Goal: Information Seeking & Learning: Learn about a topic

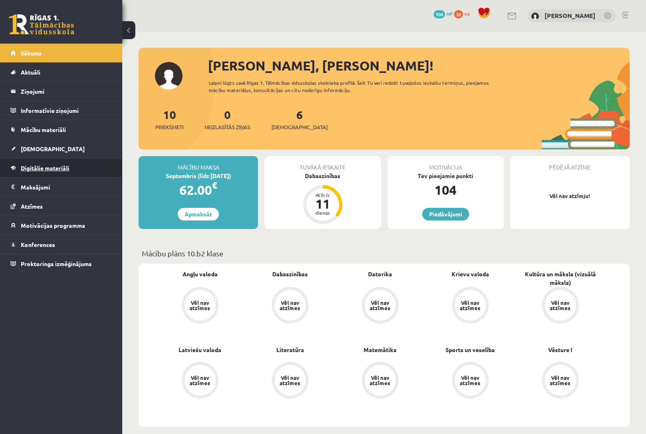
click at [53, 170] on span "Digitālie materiāli" at bounding box center [45, 167] width 49 height 7
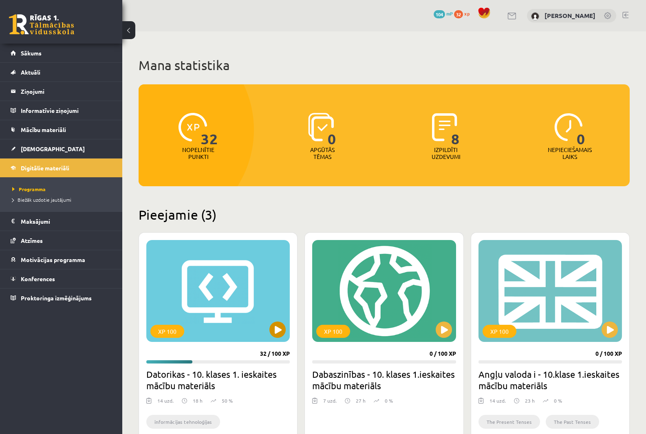
click at [235, 287] on div "XP 100" at bounding box center [218, 291] width 144 height 102
click at [196, 317] on div "XP 100" at bounding box center [218, 291] width 144 height 102
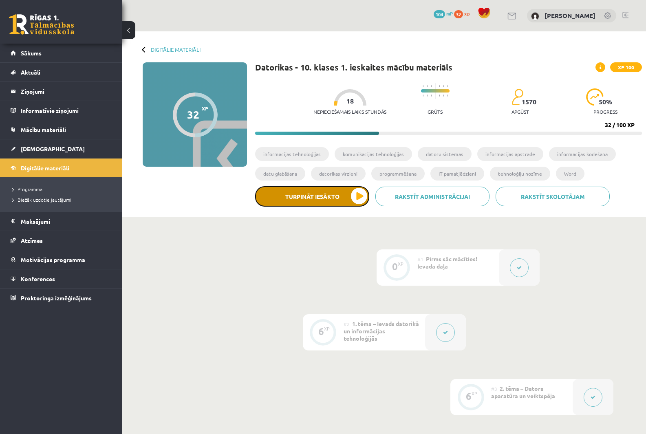
click at [358, 193] on button "Turpināt iesākto" at bounding box center [312, 196] width 114 height 20
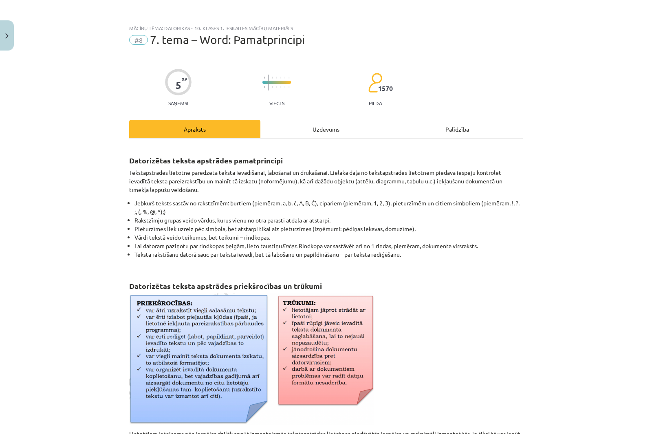
scroll to position [244, 0]
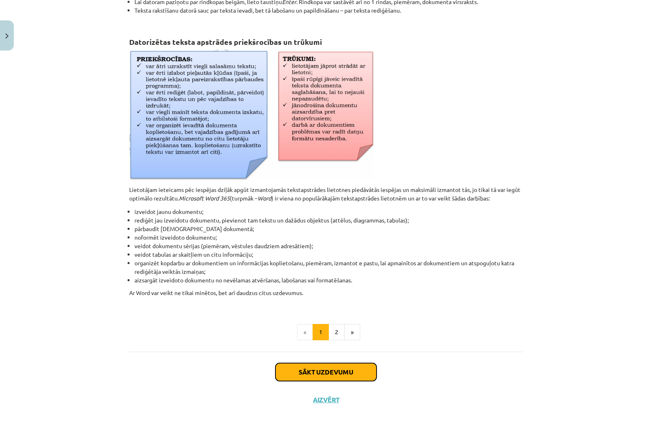
click at [336, 370] on button "Sākt uzdevumu" at bounding box center [326, 372] width 101 height 18
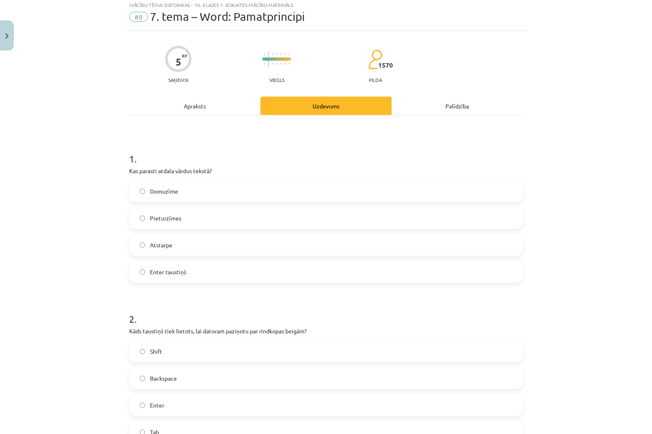
scroll to position [20, 0]
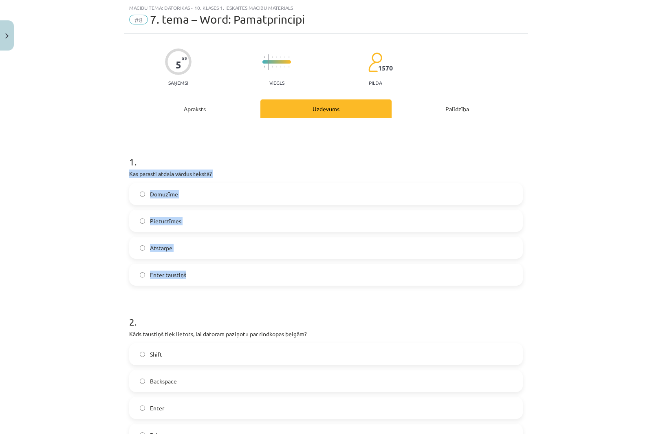
drag, startPoint x: 155, startPoint y: 186, endPoint x: 238, endPoint y: 272, distance: 119.9
copy div "Kas parasti atdala vārdus tekstā? Domuzīme Pieturzīmes Atstarpe Enter taustiņš"
click at [68, 159] on div "Mācību tēma: Datorikas - 10. klases 1. ieskaites mācību materiāls #8 7. tema – …" at bounding box center [326, 217] width 652 height 434
click at [144, 253] on label "Atstarpe" at bounding box center [326, 248] width 392 height 20
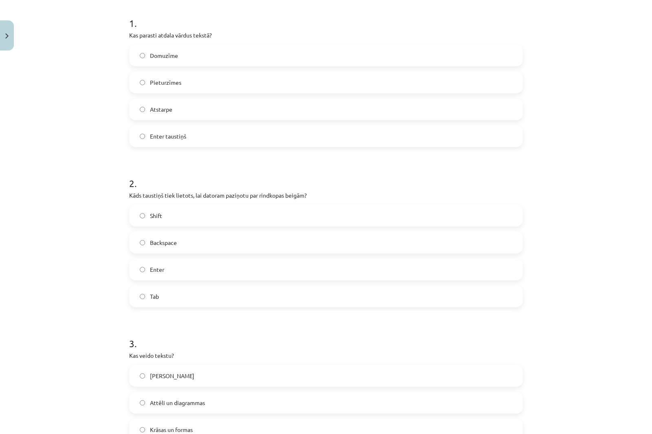
scroll to position [224, 0]
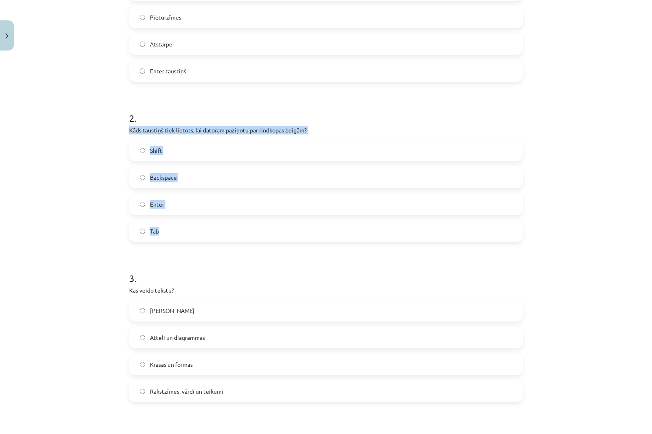
drag, startPoint x: 126, startPoint y: 126, endPoint x: 261, endPoint y: 241, distance: 177.2
click at [261, 241] on div "2 . Kāds taustiņš tiek lietots, lai datoram paziņotu par rindkopas beigām? Shif…" at bounding box center [326, 170] width 394 height 144
copy div "Kāds taustiņš tiek lietots, lai datoram paziņotu par rindkopas beigām? Shift Ba…"
click at [274, 283] on h1 "3 ." at bounding box center [326, 270] width 394 height 25
click at [164, 208] on label "Enter" at bounding box center [326, 204] width 392 height 20
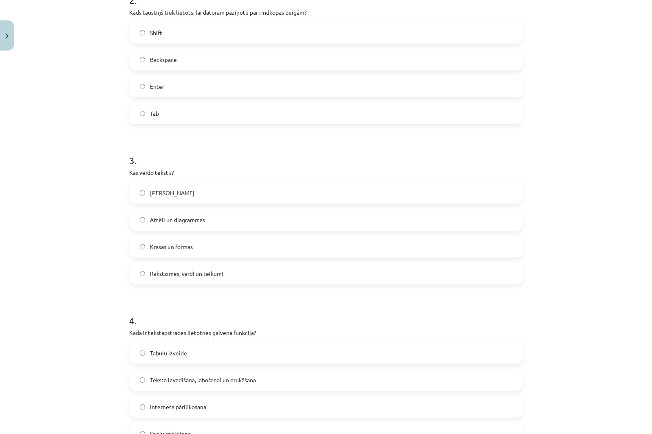
scroll to position [347, 0]
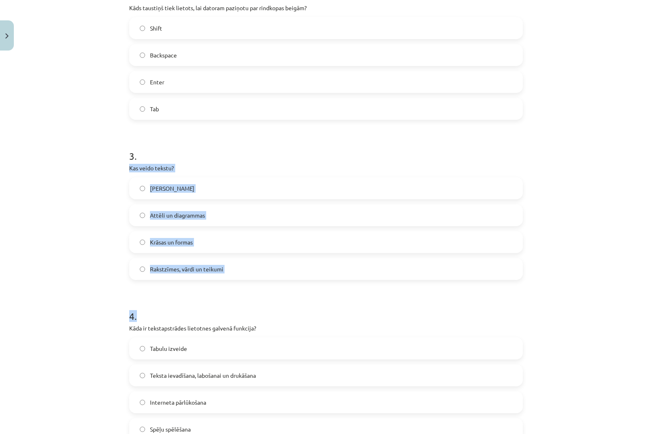
drag, startPoint x: 139, startPoint y: 172, endPoint x: 280, endPoint y: 282, distance: 178.6
click at [280, 282] on div "5 XP Saņemsi Viegls 1570 pilda Apraksts Uzdevums Palīdzība 1 . Kas parasti atda…" at bounding box center [326, 178] width 404 height 940
click at [129, 167] on p "Kas veido tekstu?" at bounding box center [326, 168] width 394 height 9
drag, startPoint x: 125, startPoint y: 167, endPoint x: 246, endPoint y: 275, distance: 162.5
click at [246, 275] on div "5 XP Saņemsi Viegls 1570 pilda Apraksts Uzdevums Palīdzība 1 . Kas parasti atda…" at bounding box center [326, 178] width 404 height 940
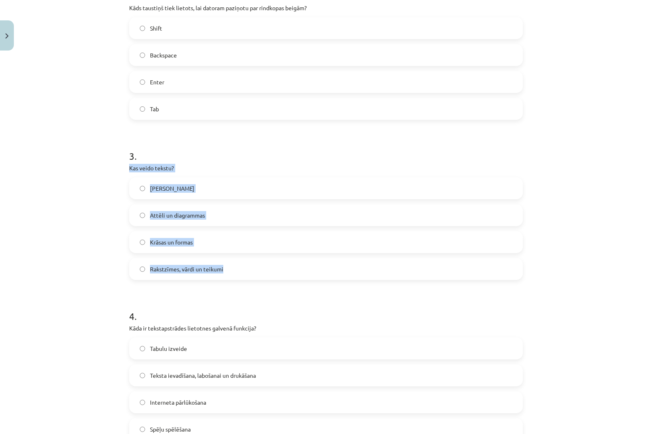
copy div "Kas veido tekstu? Tikai burti Attēli un diagrammas Krāsas un formas Rakstzīmes,…"
click at [287, 159] on h1 "3 ." at bounding box center [326, 148] width 394 height 25
click at [190, 276] on label "Rakstzīmes, vārdi un teikumi" at bounding box center [326, 269] width 392 height 20
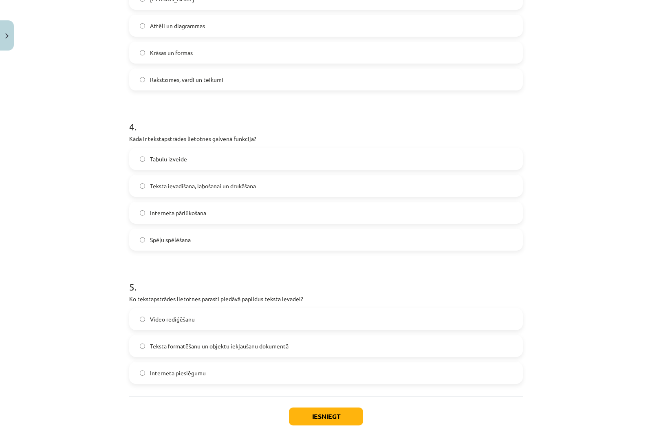
scroll to position [550, 0]
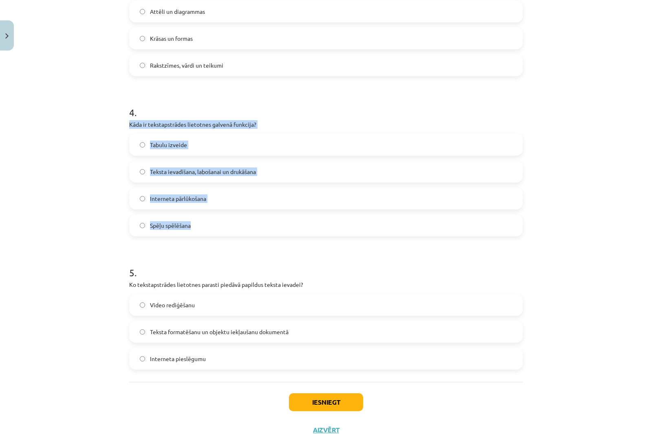
drag, startPoint x: 127, startPoint y: 123, endPoint x: 280, endPoint y: 216, distance: 179.3
click at [280, 216] on div "4 . Kāda ir tekstapstrādes lietotnes galvenā funkcija? Tabulu izveide Teksta ie…" at bounding box center [326, 165] width 394 height 144
copy div "Kāda ir tekstapstrādes lietotnes galvenā funkcija? Tabulu izveide Teksta ievadī…"
click at [30, 165] on div "Mācību tēma: Datorikas - 10. klases 1. ieskaites mācību materiāls #8 7. tema – …" at bounding box center [326, 217] width 652 height 434
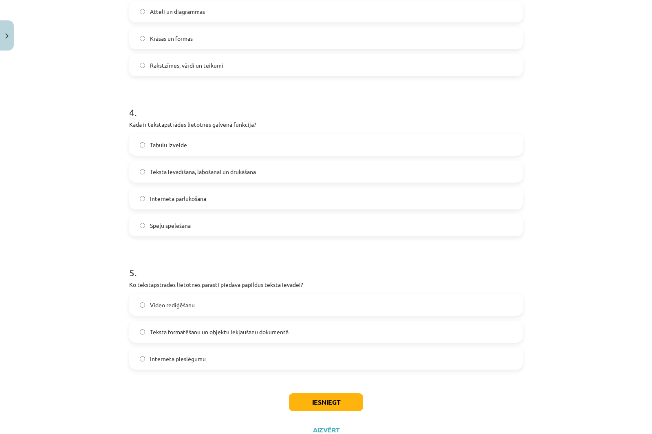
click at [150, 170] on span "Teksta ievadīšana, labošanai un drukāšana" at bounding box center [203, 172] width 106 height 9
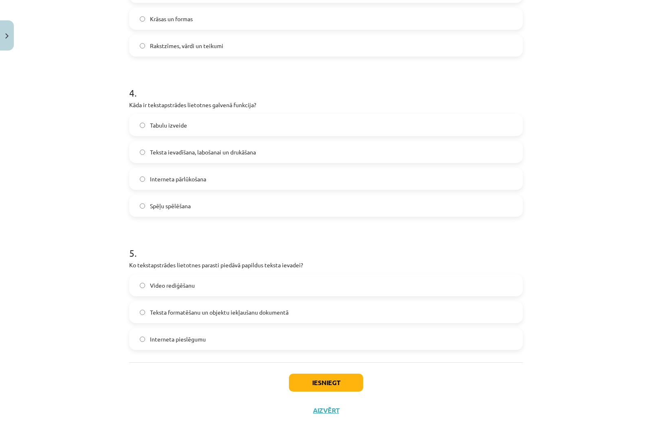
scroll to position [581, 0]
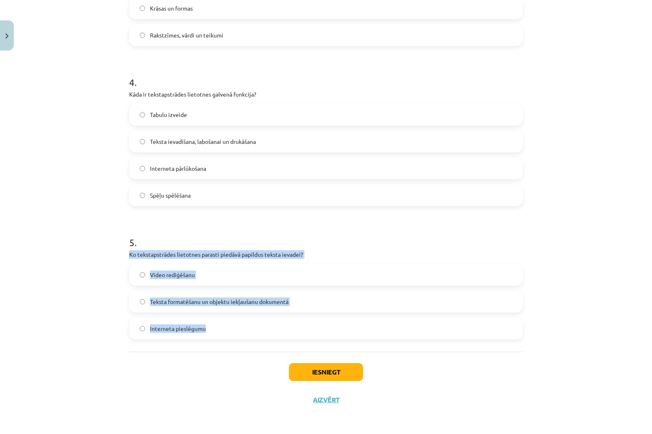
drag, startPoint x: 126, startPoint y: 255, endPoint x: 243, endPoint y: 335, distance: 142.0
click at [243, 335] on div "5 . Ko tekstapstrādes lietotnes parasti piedāvā papildus teksta ievadei? Video …" at bounding box center [326, 281] width 394 height 117
copy div "Ko tekstapstrādes lietotnes parasti piedāvā papildus teksta ievadei? Video redi…"
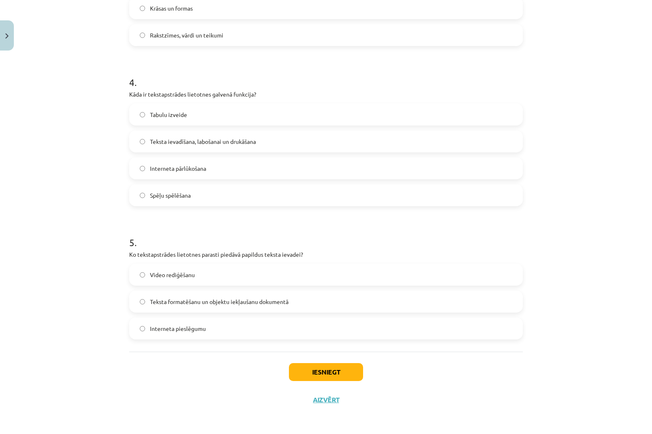
click at [276, 225] on h1 "5 ." at bounding box center [326, 235] width 394 height 25
click at [213, 305] on span "Teksta formatēšanu un objektu iekļaušanu dokumentā" at bounding box center [219, 302] width 139 height 9
click at [86, 291] on div "Mācību tēma: Datorikas - 10. klases 1. ieskaites mācību materiāls #8 7. tema – …" at bounding box center [326, 217] width 652 height 434
click at [358, 369] on button "Iesniegt" at bounding box center [326, 372] width 74 height 18
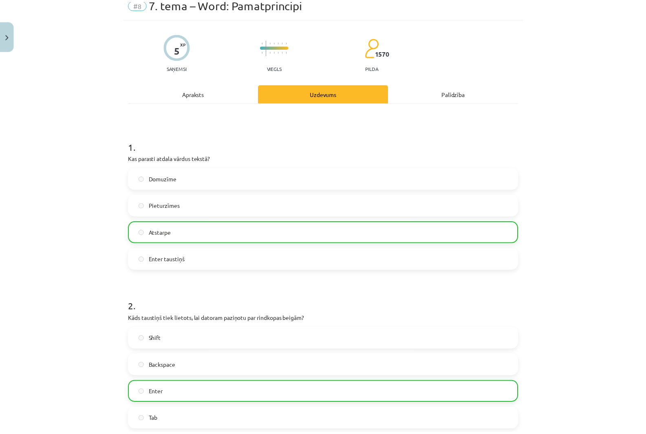
scroll to position [0, 0]
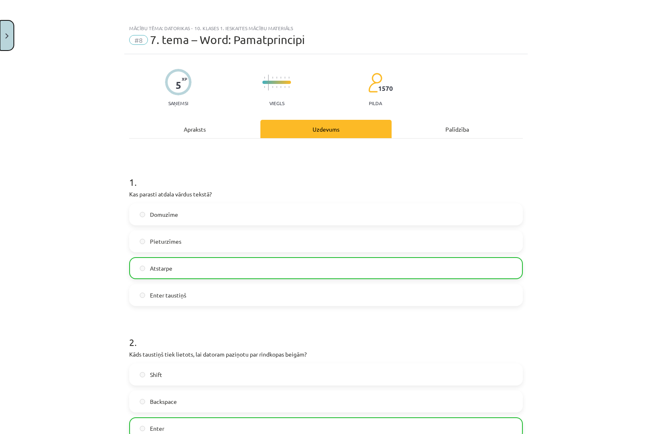
click at [8, 31] on button "Close" at bounding box center [7, 35] width 14 height 30
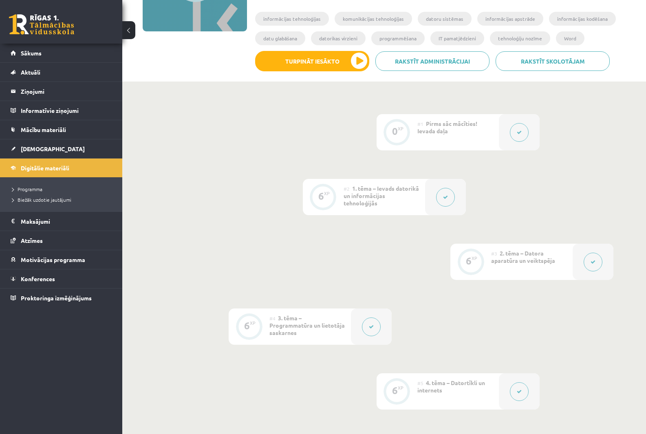
scroll to position [285, 0]
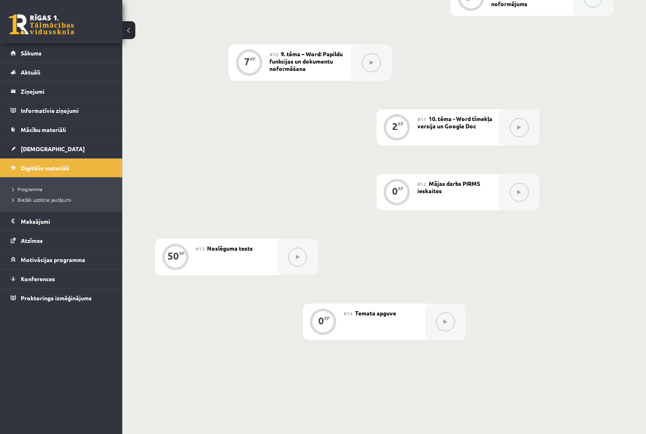
scroll to position [837, 0]
